Goal: Find specific page/section: Find specific page/section

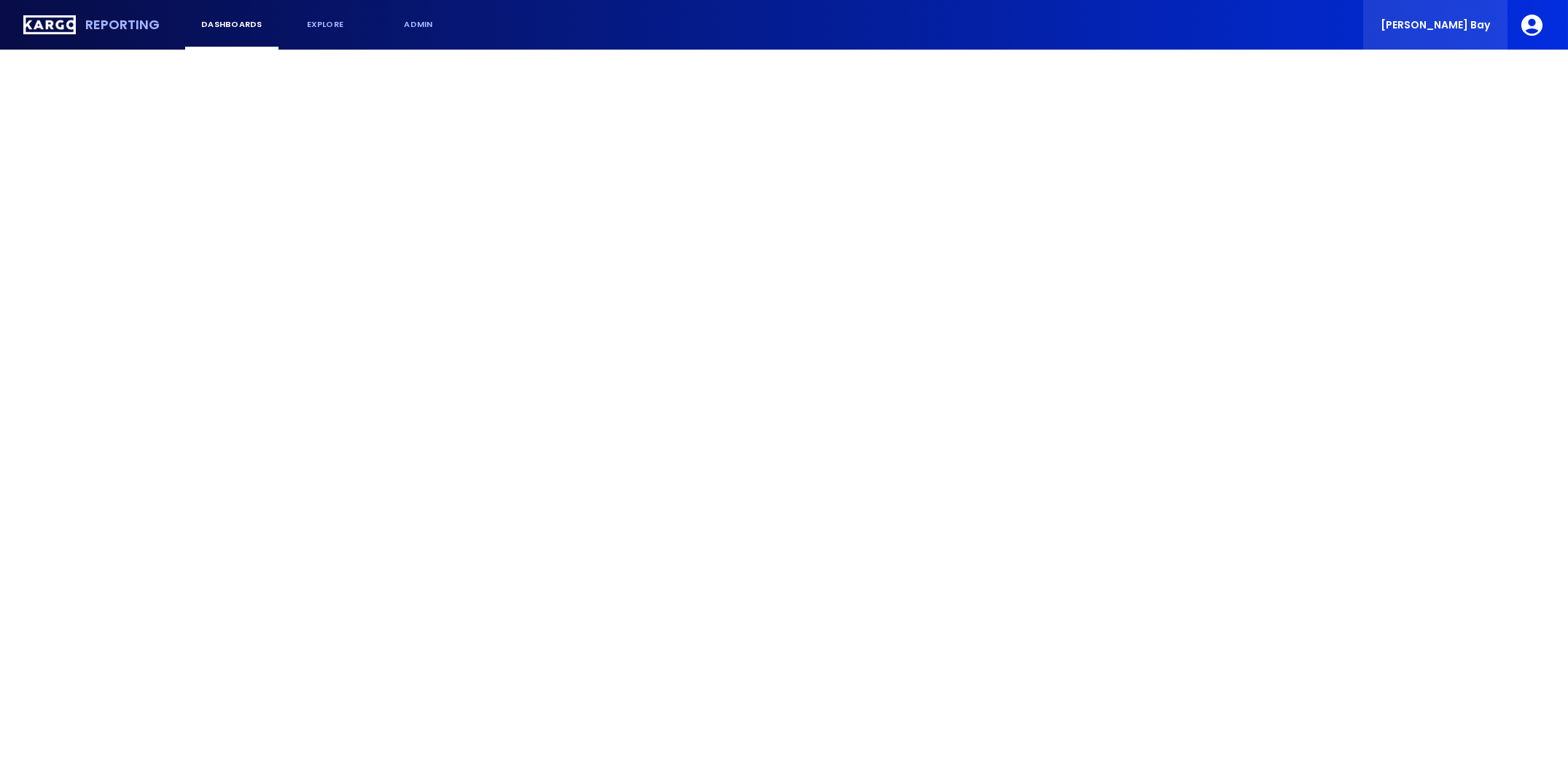
click at [1454, 23] on span "[PERSON_NAME] Bay" at bounding box center [1435, 25] width 109 height 10
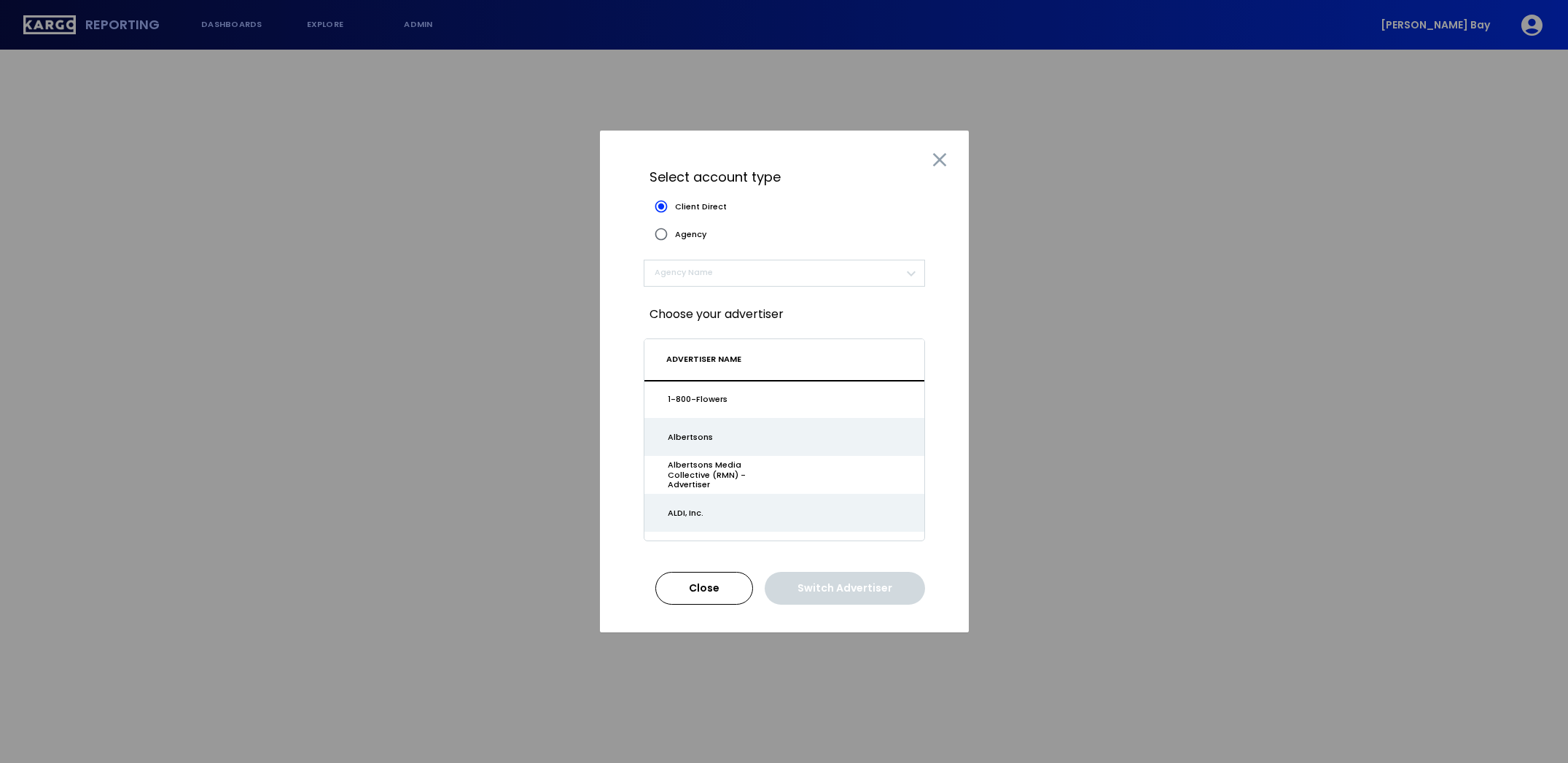
click at [763, 280] on span "​" at bounding box center [778, 273] width 247 height 17
click at [684, 230] on span "Agency" at bounding box center [691, 234] width 32 height 9
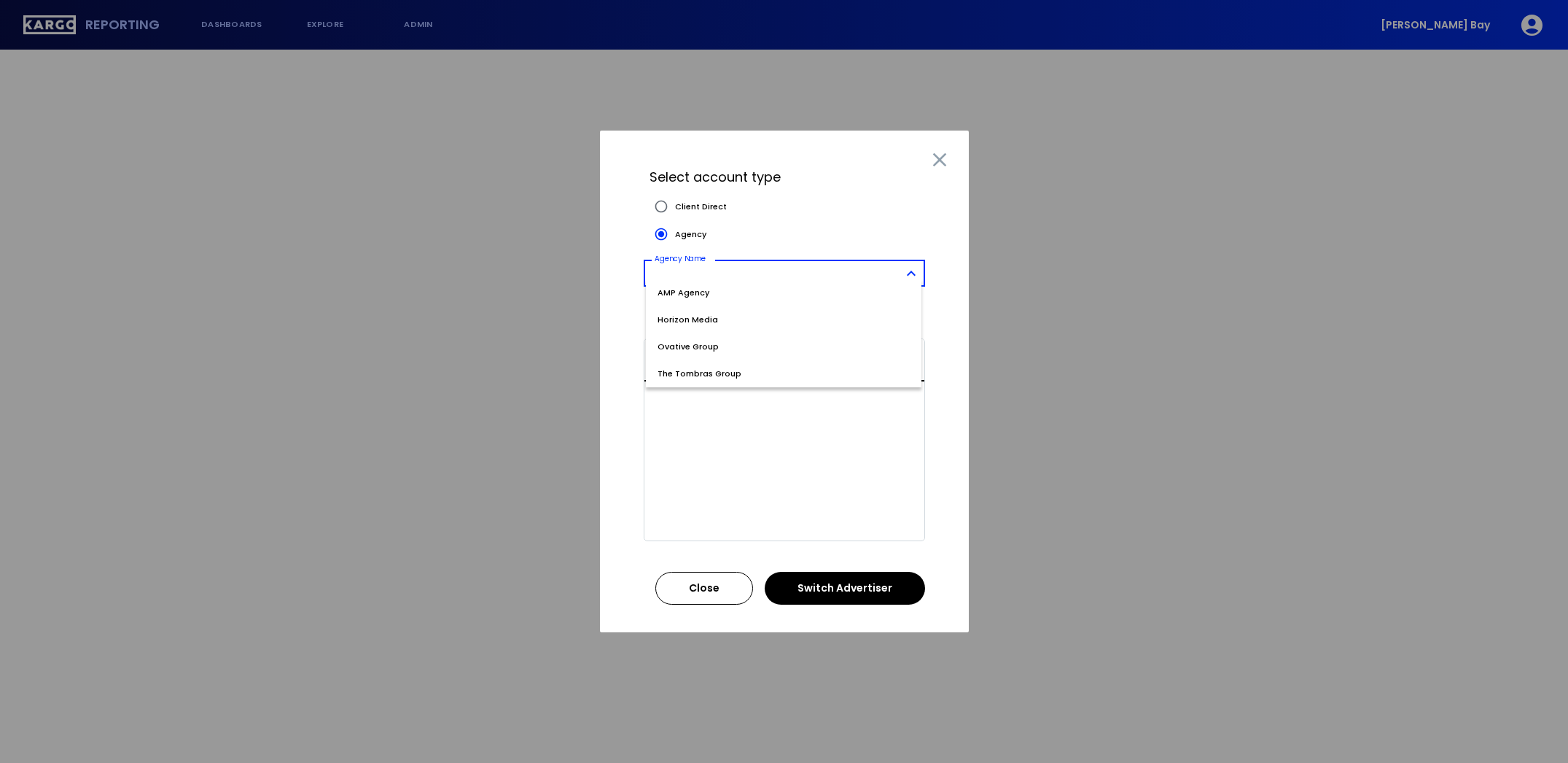
click at [764, 272] on body "Reporting dashboards explore admin [PERSON_NAME] Bay Select account type Client…" at bounding box center [784, 381] width 1568 height 763
click at [704, 374] on span "The Tombras Group" at bounding box center [784, 374] width 253 height 13
type input "*"
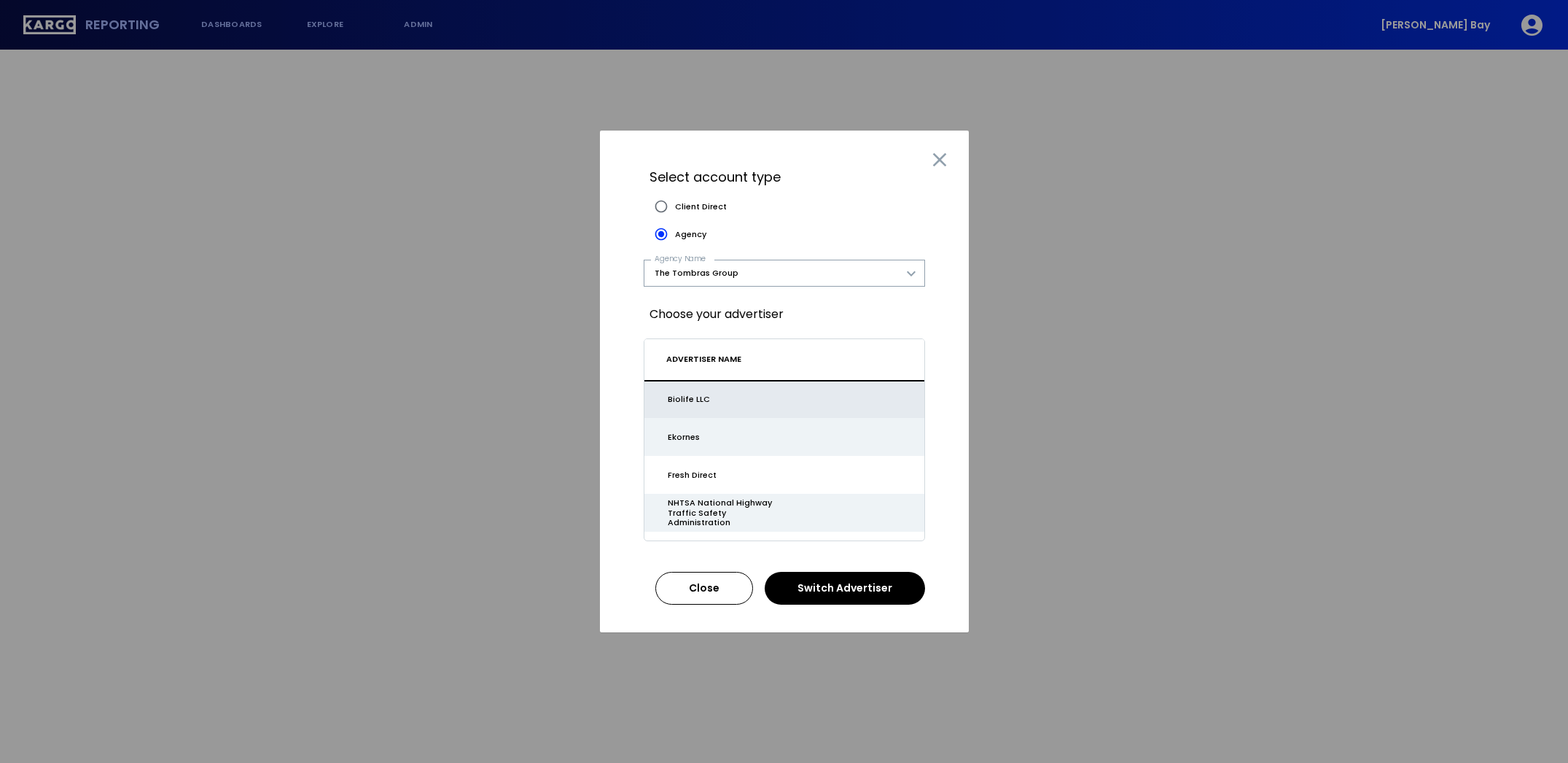
click at [734, 399] on div "Biolife LLC" at bounding box center [733, 399] width 130 height 9
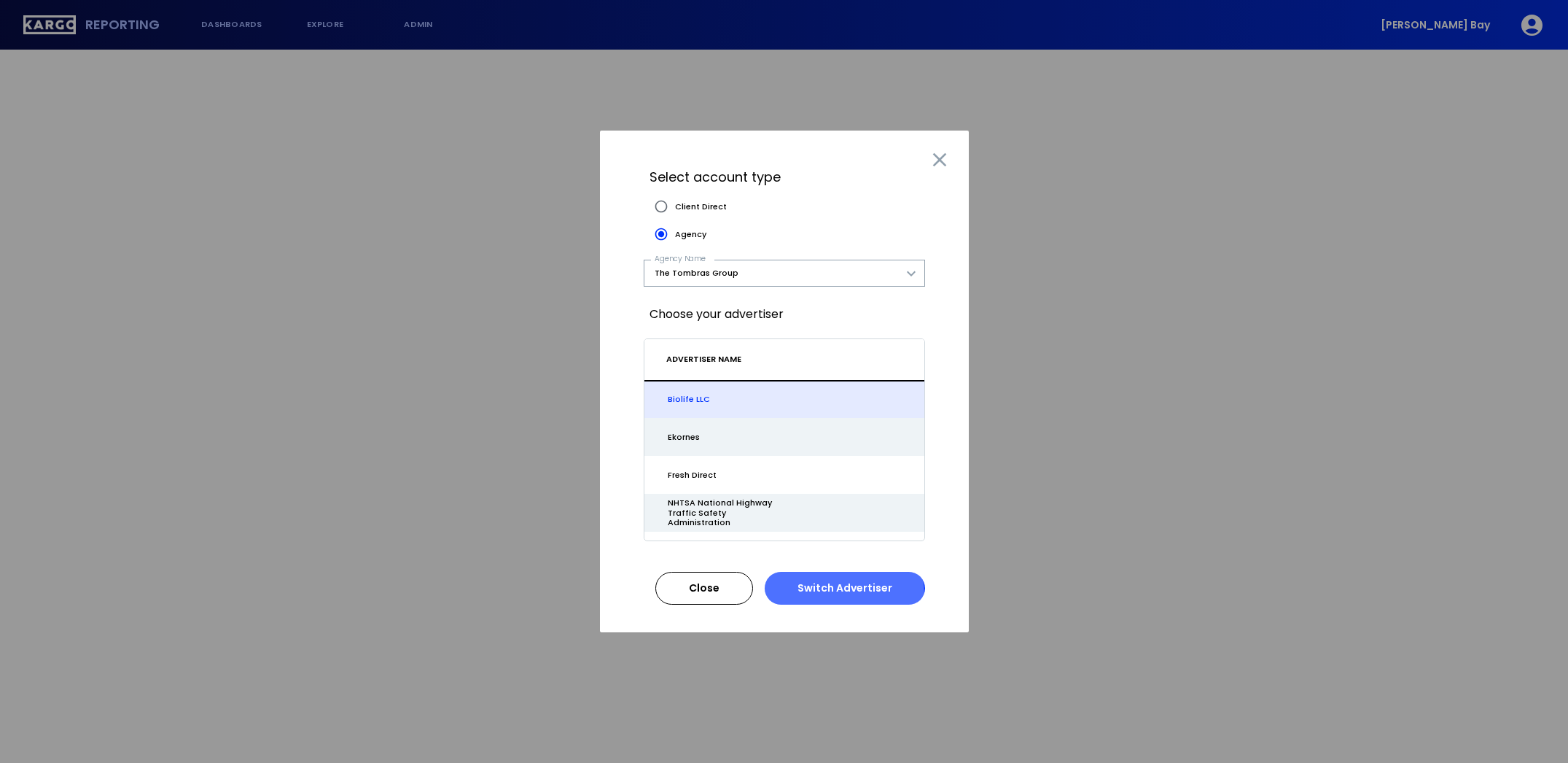
click at [837, 595] on button "Switch Advertiser" at bounding box center [845, 588] width 160 height 33
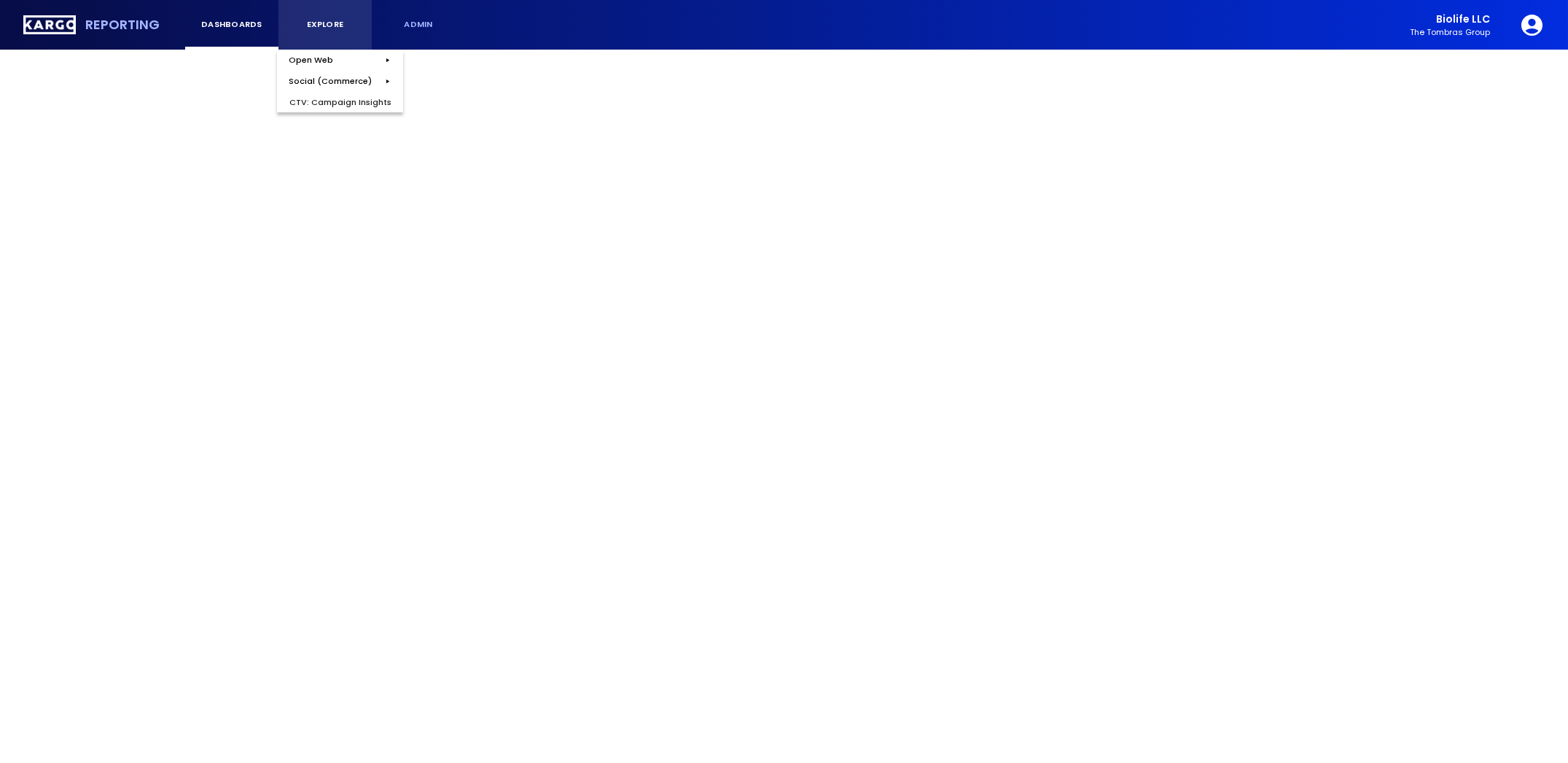
click at [318, 20] on div "explore" at bounding box center [325, 24] width 70 height 9
click at [465, 67] on div "Campaign Insights" at bounding box center [453, 58] width 104 height 20
